Goal: Find specific page/section: Find specific page/section

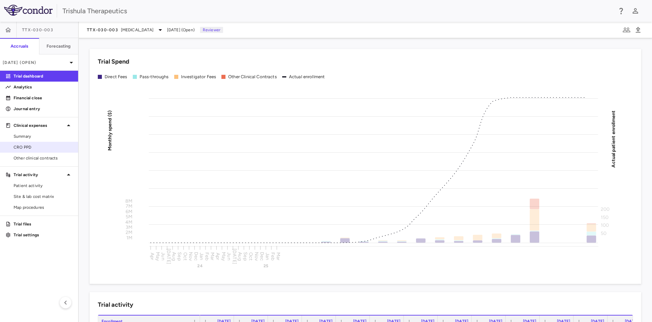
click at [29, 149] on span "CRO PPD" at bounding box center [43, 147] width 59 height 6
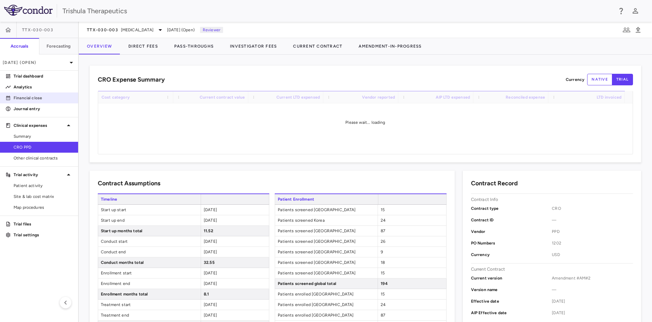
click at [32, 98] on p "Financial close" at bounding box center [43, 98] width 59 height 6
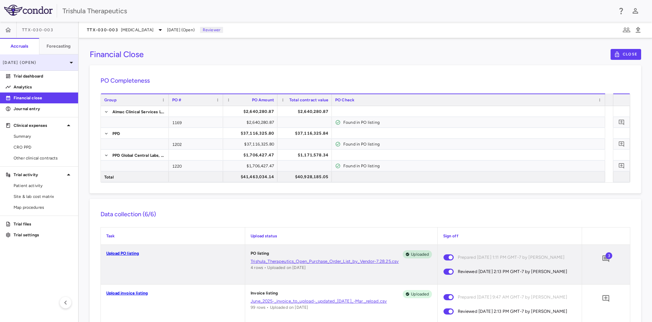
click at [22, 59] on p "[DATE] (Open)" at bounding box center [35, 62] width 65 height 6
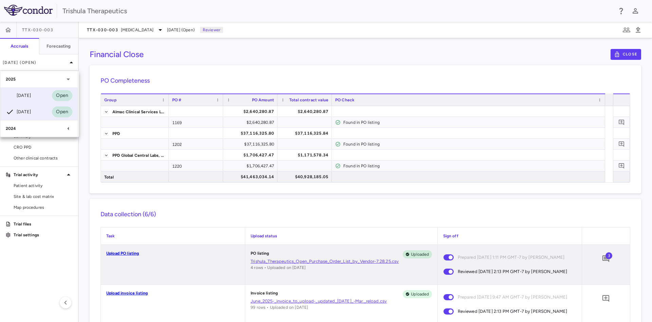
click at [31, 98] on div "[DATE]" at bounding box center [18, 95] width 25 height 8
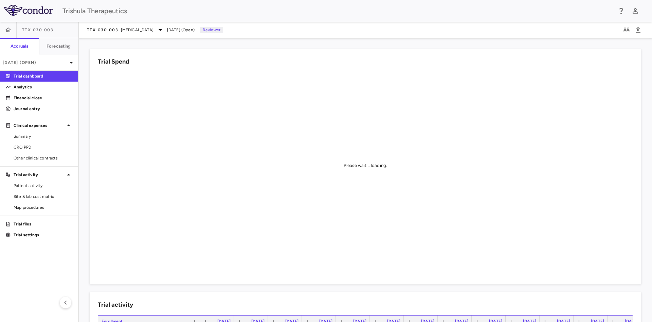
click at [31, 98] on p "Financial close" at bounding box center [43, 98] width 59 height 6
